Goal: Task Accomplishment & Management: Complete application form

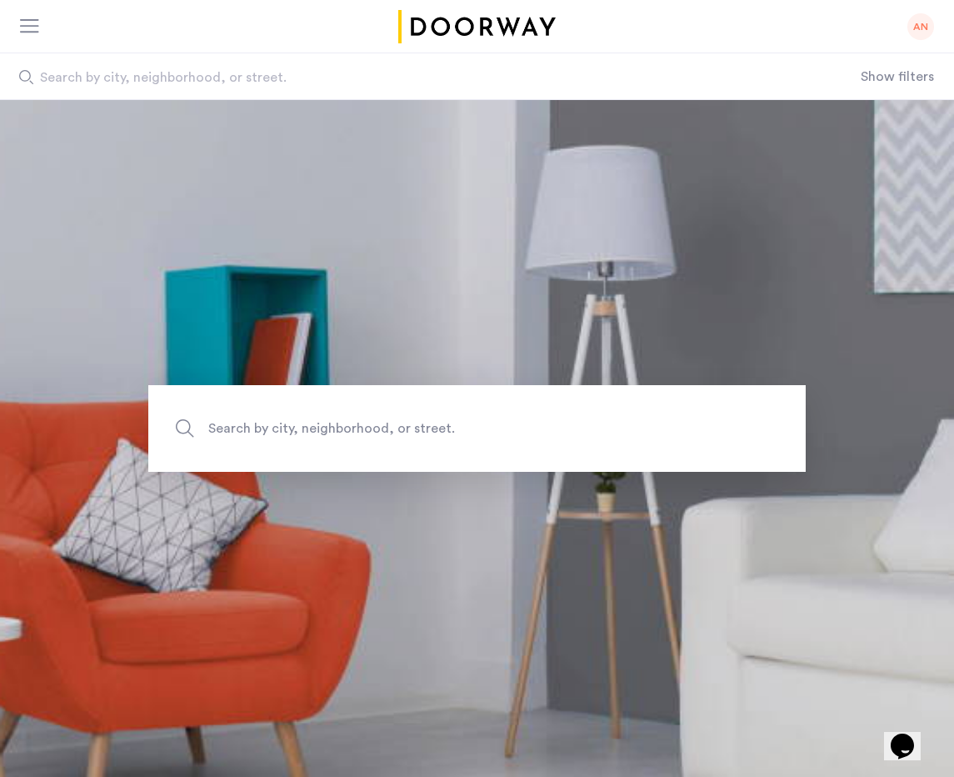
click at [922, 30] on div "AN" at bounding box center [920, 26] width 27 height 27
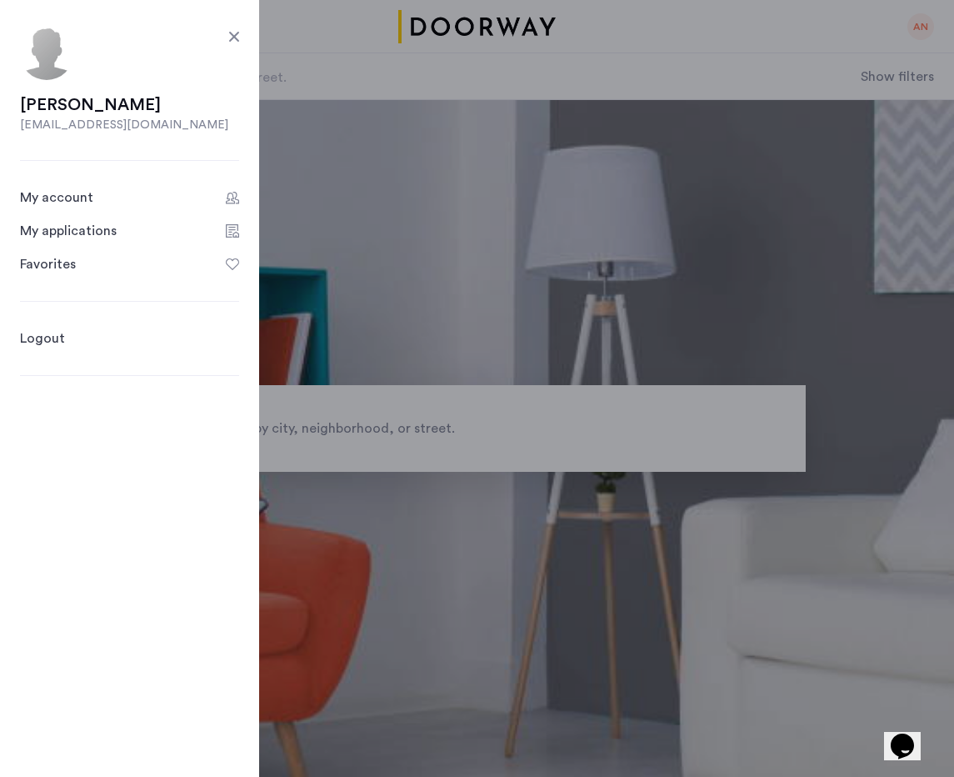
click at [80, 233] on div "My applications" at bounding box center [68, 231] width 97 height 20
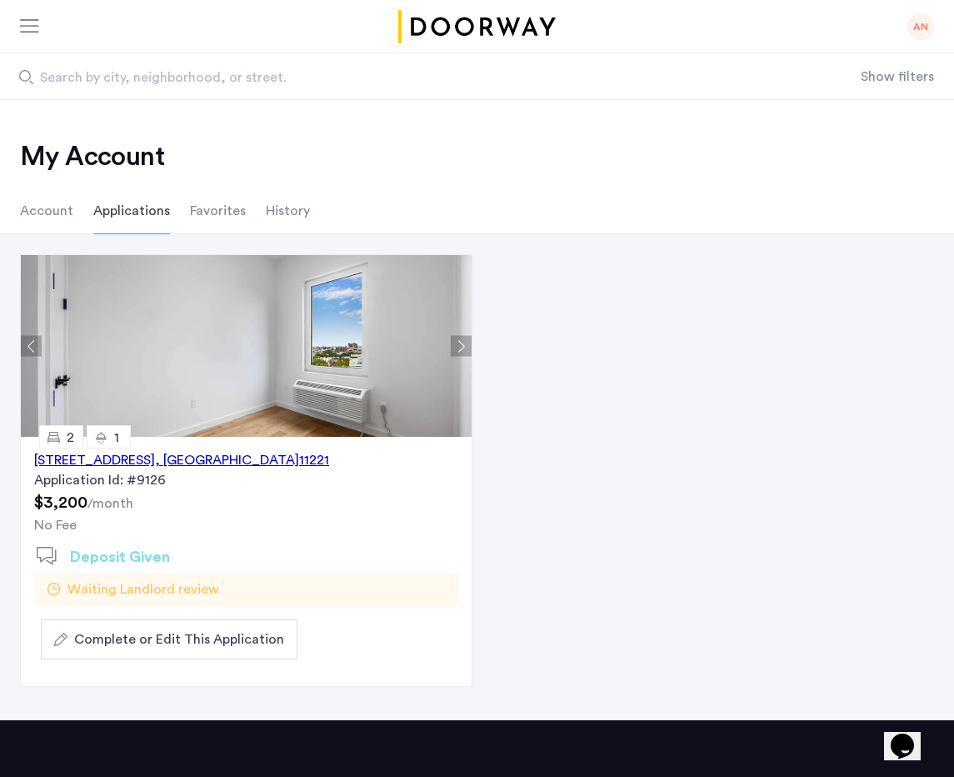
click at [204, 641] on span "Complete or Edit This Application" at bounding box center [179, 639] width 210 height 20
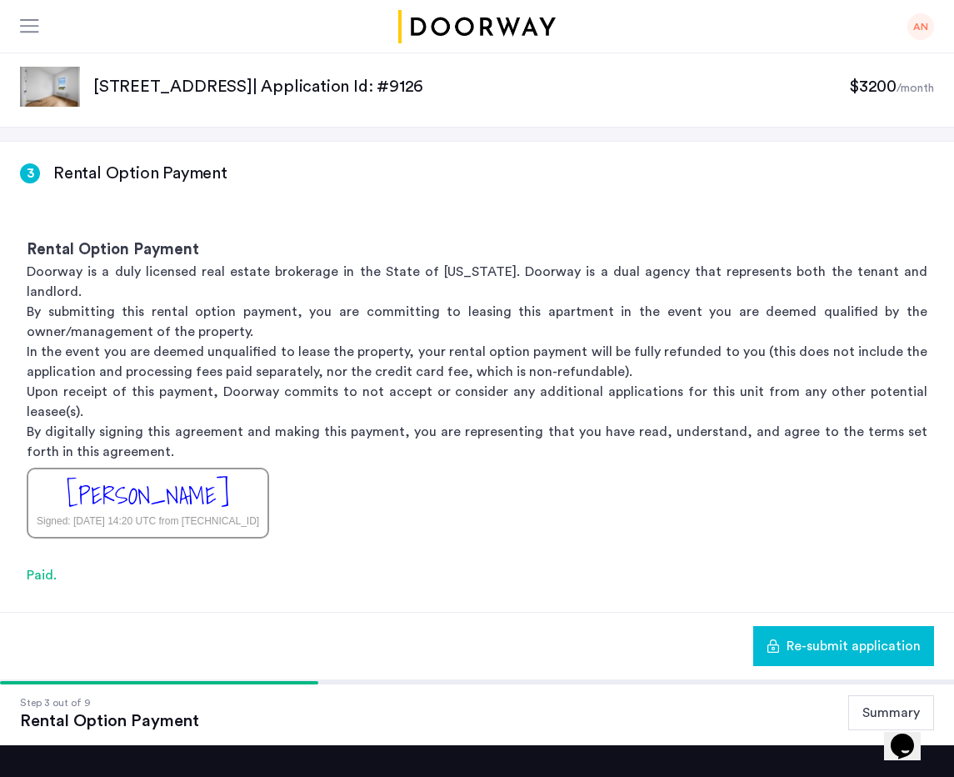
click at [117, 180] on h3 "Rental Option Payment" at bounding box center [140, 173] width 174 height 23
click at [877, 695] on button "Summary" at bounding box center [891, 712] width 86 height 35
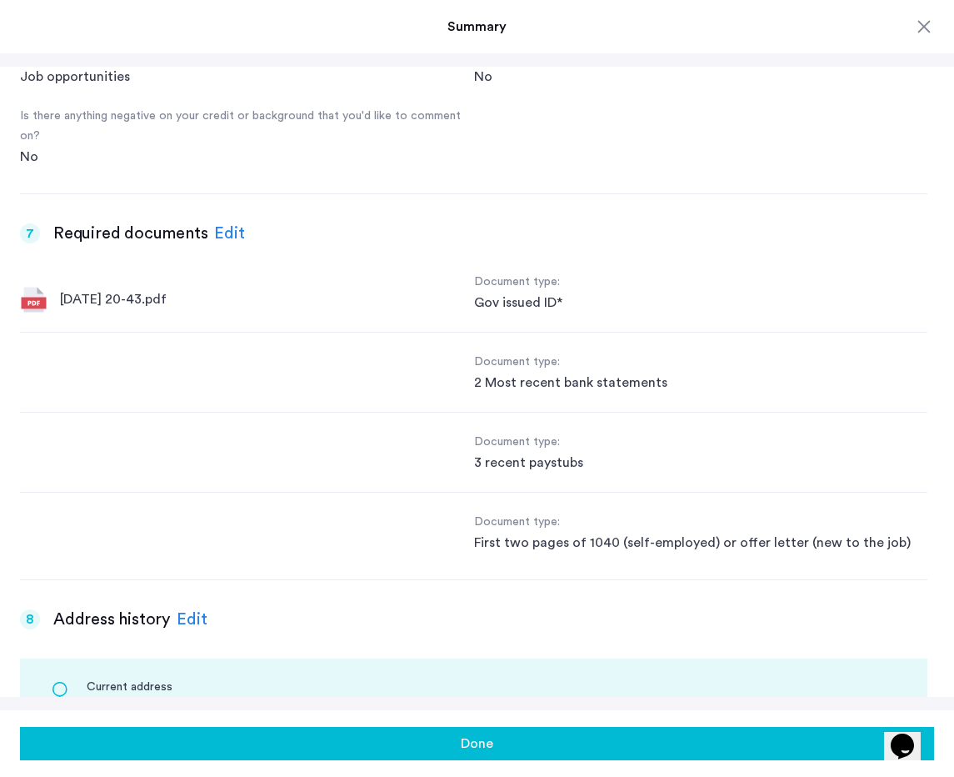
scroll to position [1665, 0]
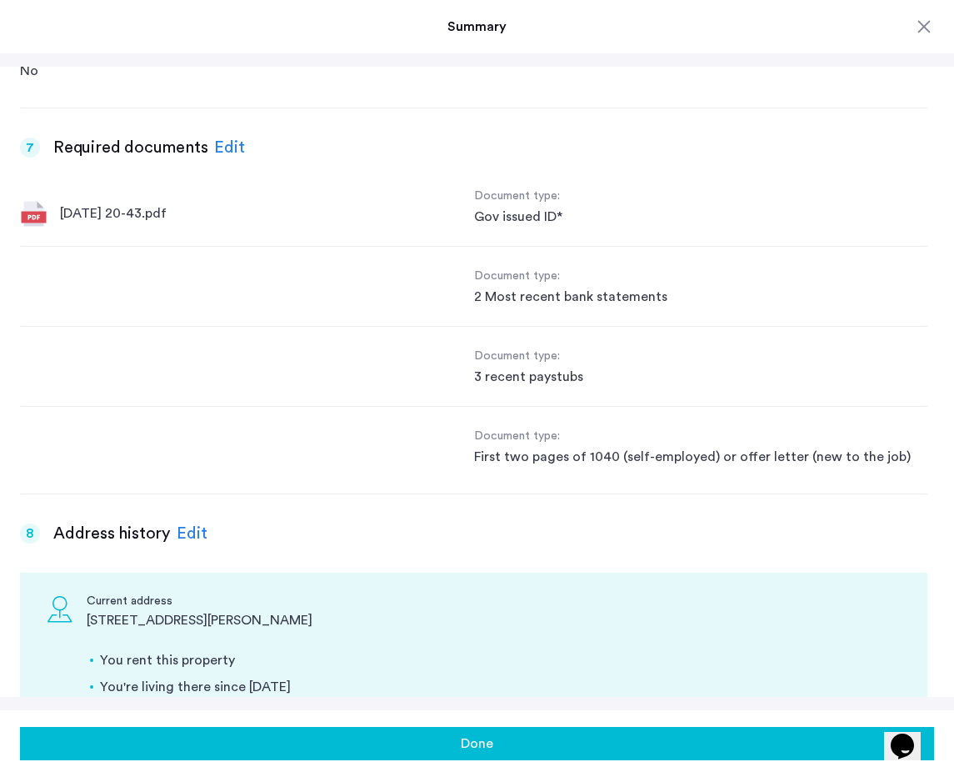
click at [575, 287] on div "2 Most recent bank statements" at bounding box center [701, 297] width 454 height 20
click at [227, 141] on div "Edit" at bounding box center [229, 147] width 31 height 25
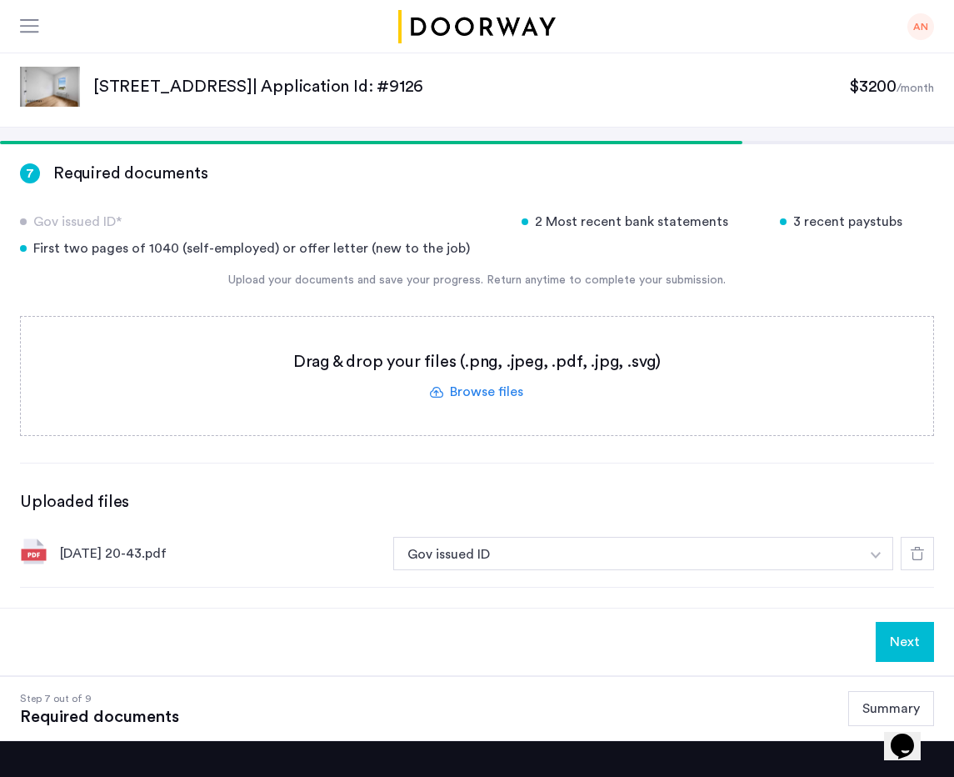
click at [613, 225] on div "2 Most recent bank statements" at bounding box center [641, 222] width 238 height 20
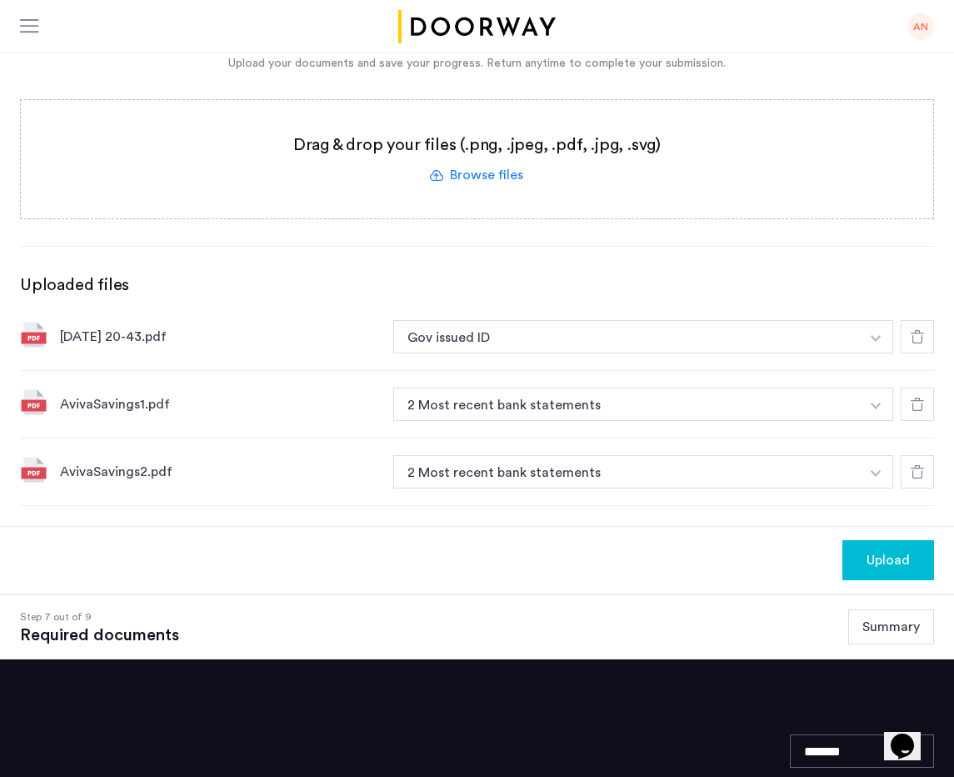
scroll to position [222, 0]
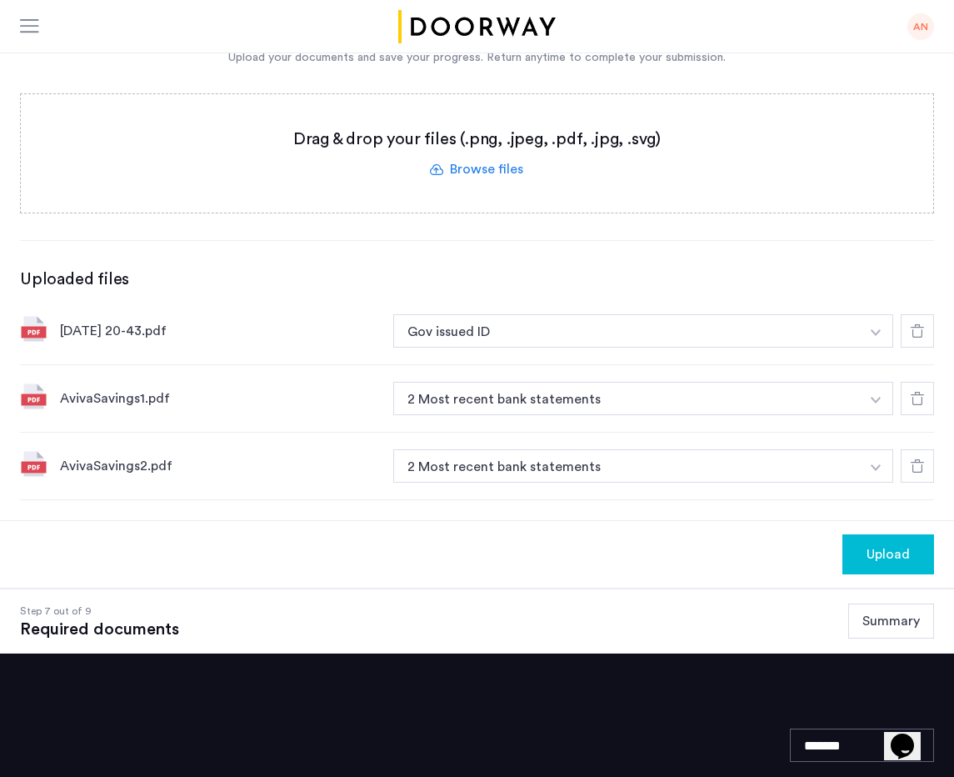
click at [883, 555] on span "Upload" at bounding box center [888, 554] width 43 height 20
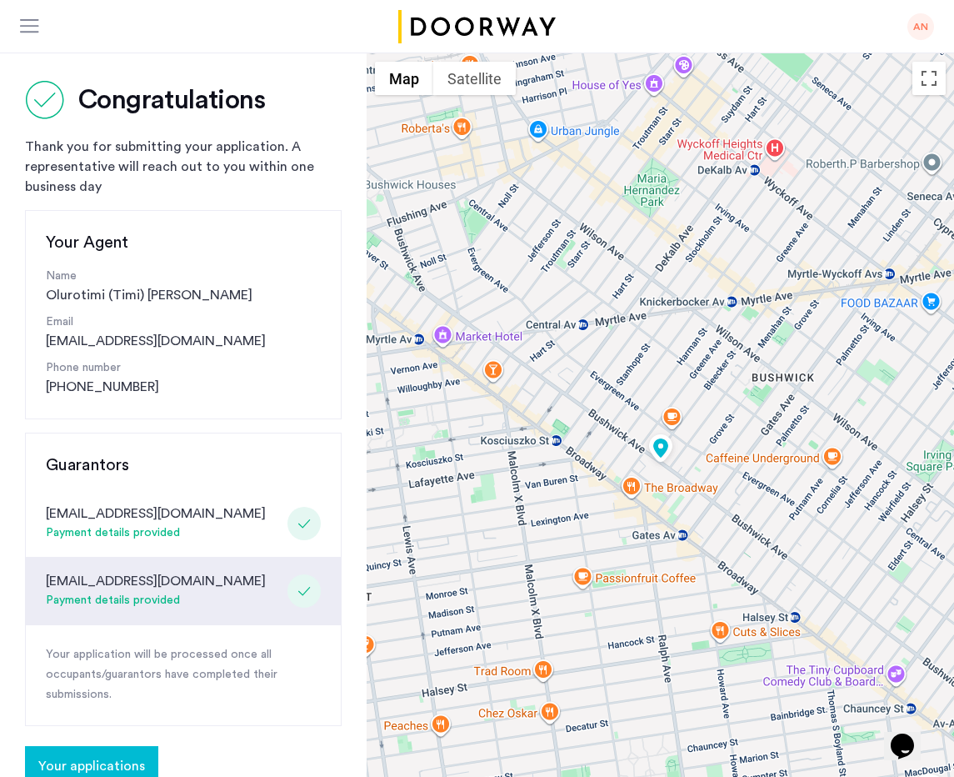
click at [651, 492] on div at bounding box center [660, 469] width 587 height 833
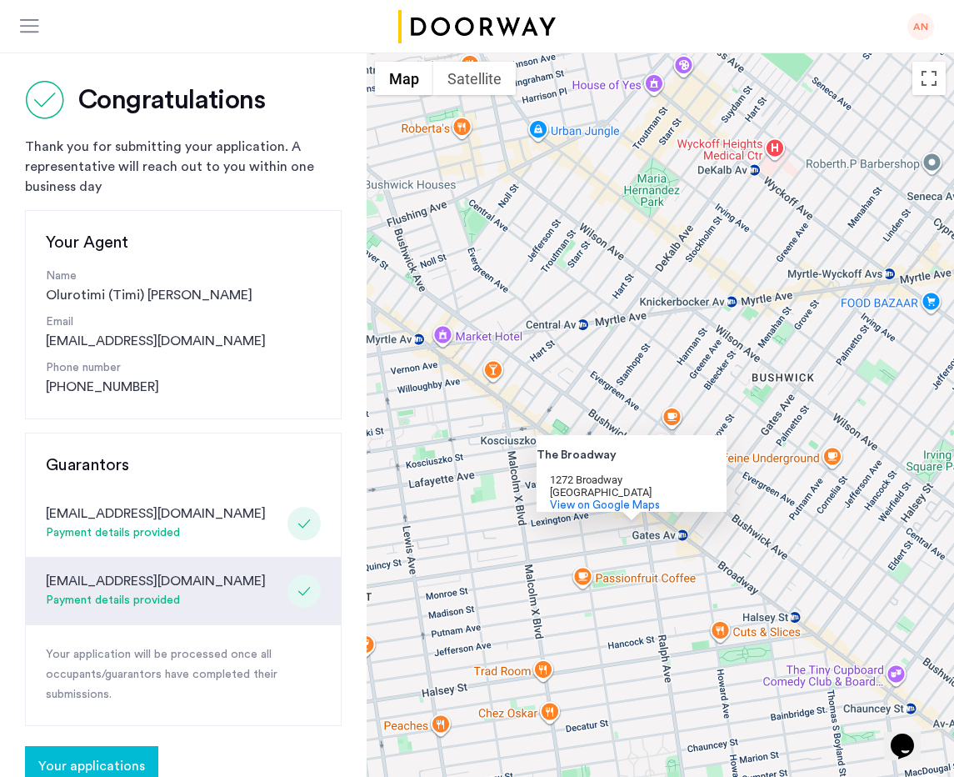
click at [601, 449] on div "The Broadway" at bounding box center [612, 455] width 150 height 12
click at [598, 499] on span "View on Google Maps" at bounding box center [605, 504] width 110 height 11
click at [560, 552] on div "The Broadway The [GEOGRAPHIC_DATA][STREET_ADDRESS] View on Google Maps" at bounding box center [660, 469] width 587 height 833
click at [287, 152] on div "Thank you for submitting your application. A representative will reach out to y…" at bounding box center [183, 167] width 317 height 60
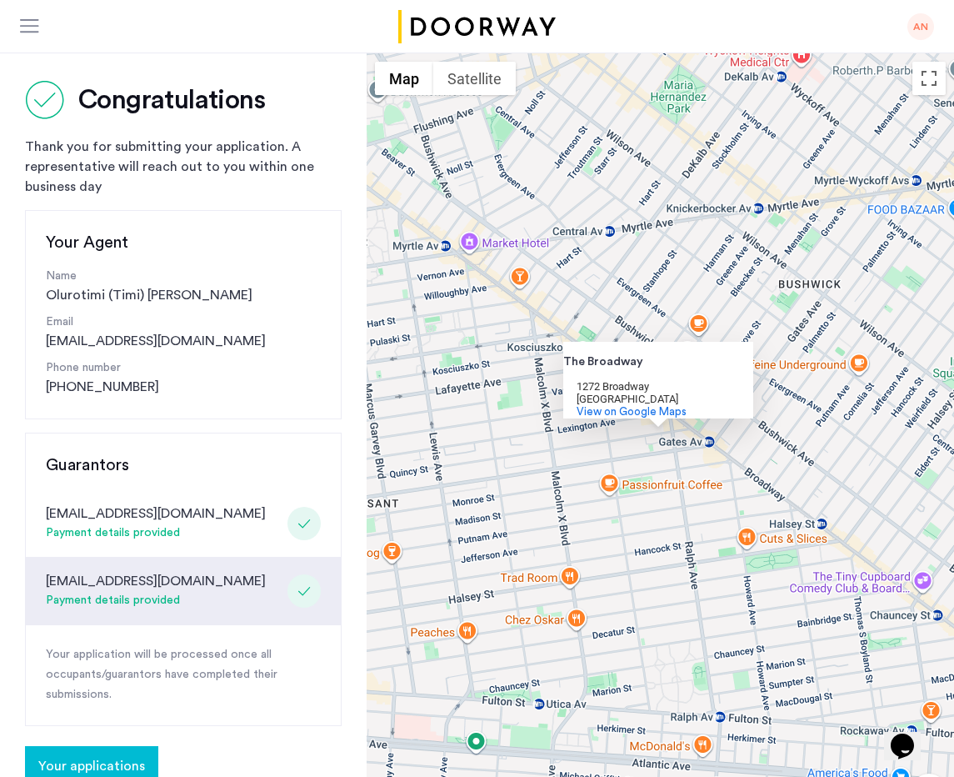
drag, startPoint x: 723, startPoint y: 419, endPoint x: 750, endPoint y: 323, distance: 99.5
click at [750, 323] on div "The Broadway The [GEOGRAPHIC_DATA][STREET_ADDRESS] View on Google Maps" at bounding box center [660, 469] width 587 height 833
click at [661, 428] on div "The Broadway The [GEOGRAPHIC_DATA][STREET_ADDRESS] View on Google Maps" at bounding box center [660, 469] width 587 height 833
click at [689, 392] on div "[GEOGRAPHIC_DATA]" at bounding box center [652, 398] width 150 height 12
click at [302, 414] on div "Your Agent Name [PERSON_NAME] ([PERSON_NAME] Email [EMAIL_ADDRESS][DOMAIN_NAME]…" at bounding box center [183, 314] width 317 height 209
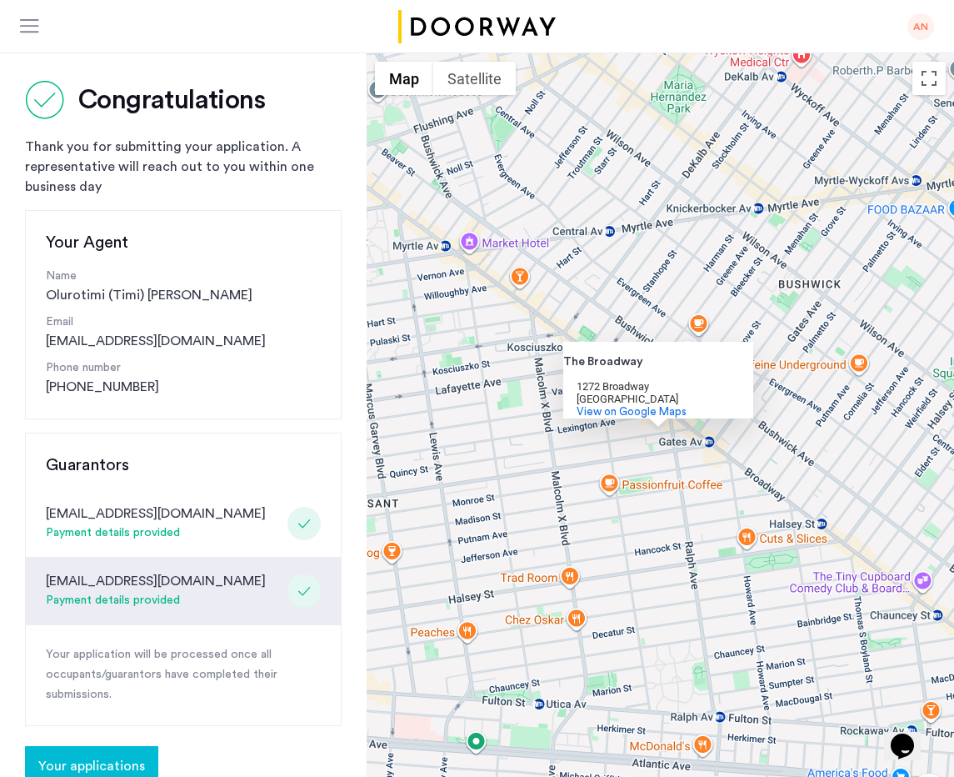
click at [607, 302] on div "The Broadway The [GEOGRAPHIC_DATA][STREET_ADDRESS] View on Google Maps" at bounding box center [660, 469] width 587 height 833
click at [668, 380] on div "1272 Broadway" at bounding box center [652, 386] width 150 height 12
click at [780, 546] on div "The Broadway The [GEOGRAPHIC_DATA][STREET_ADDRESS] View on Google Maps" at bounding box center [660, 469] width 587 height 833
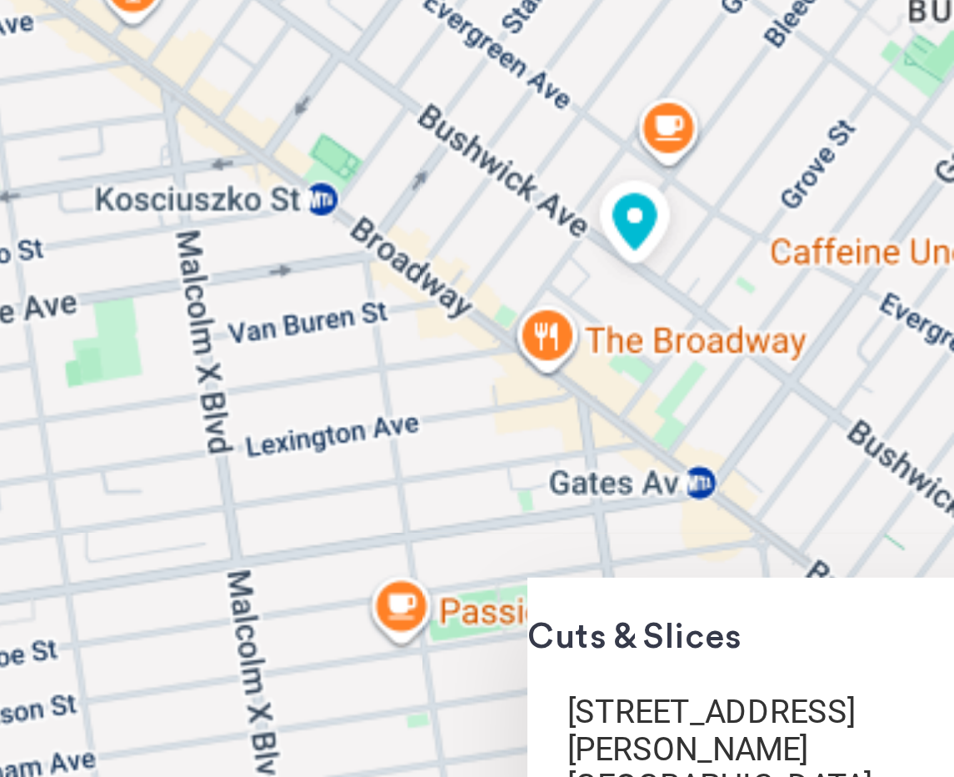
click at [669, 336] on img at bounding box center [687, 356] width 37 height 41
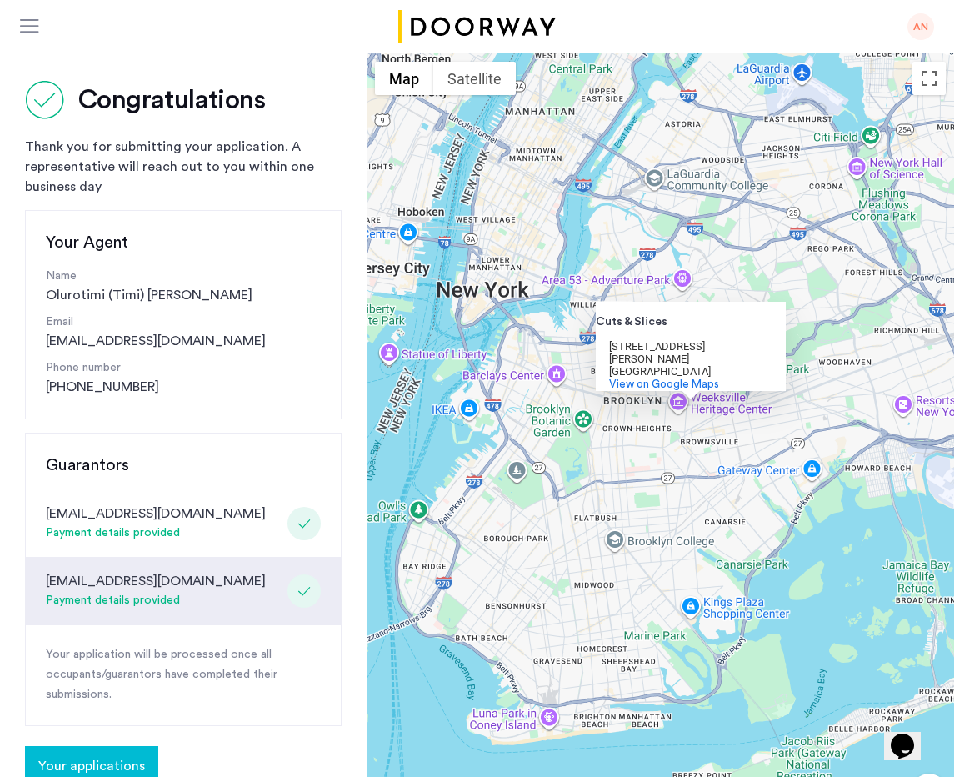
click at [35, 23] on div at bounding box center [30, 27] width 21 height 17
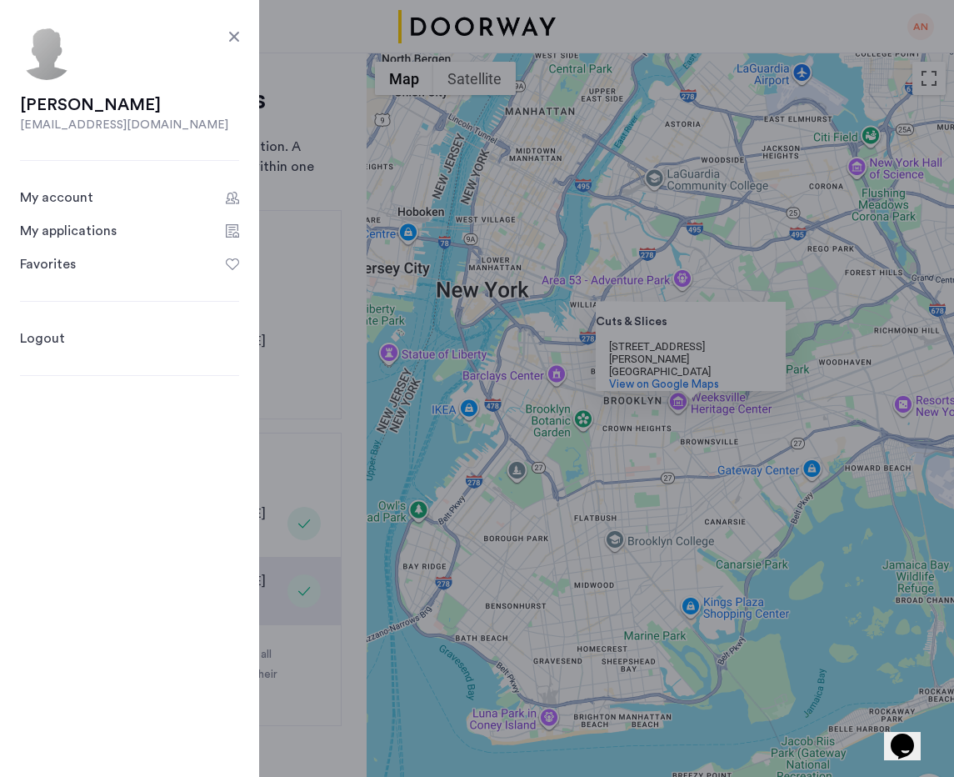
click at [79, 231] on div "My applications" at bounding box center [68, 231] width 97 height 20
